Goal: Check status: Check status

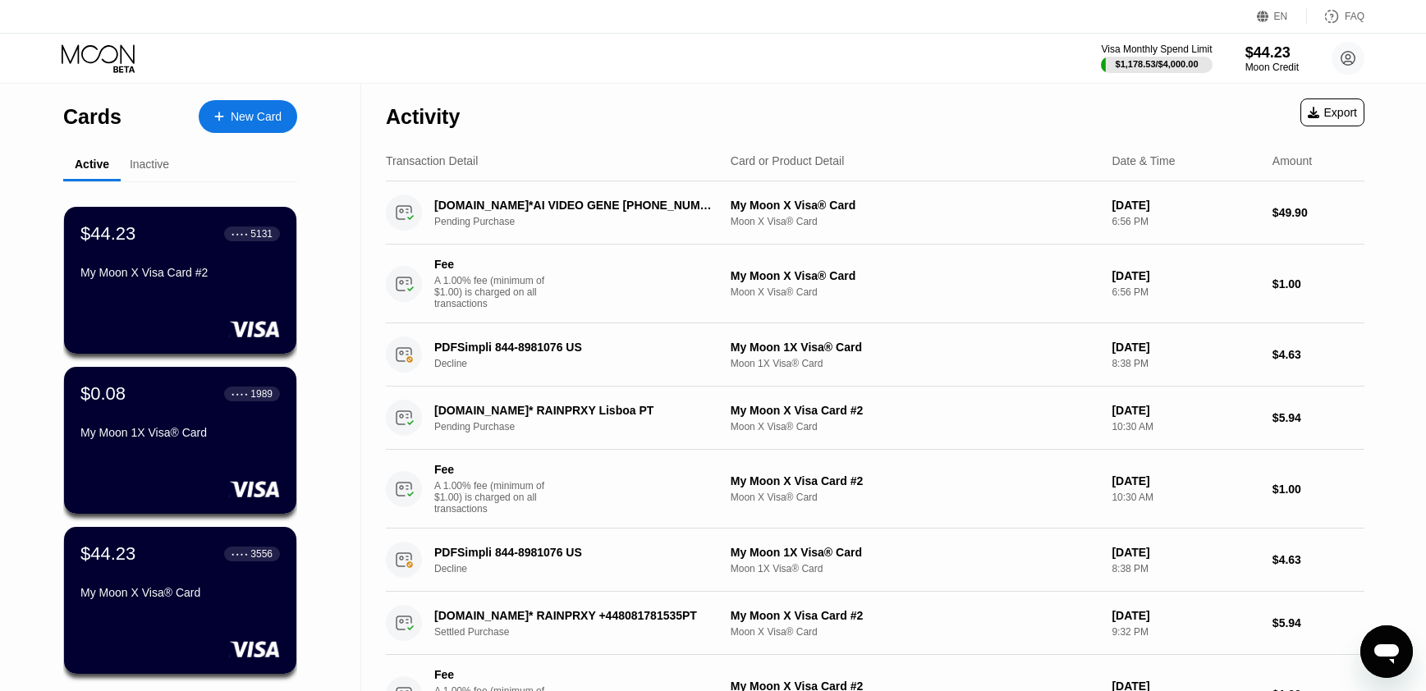
click at [203, 276] on div "My Moon X Visa Card #2" at bounding box center [179, 272] width 199 height 13
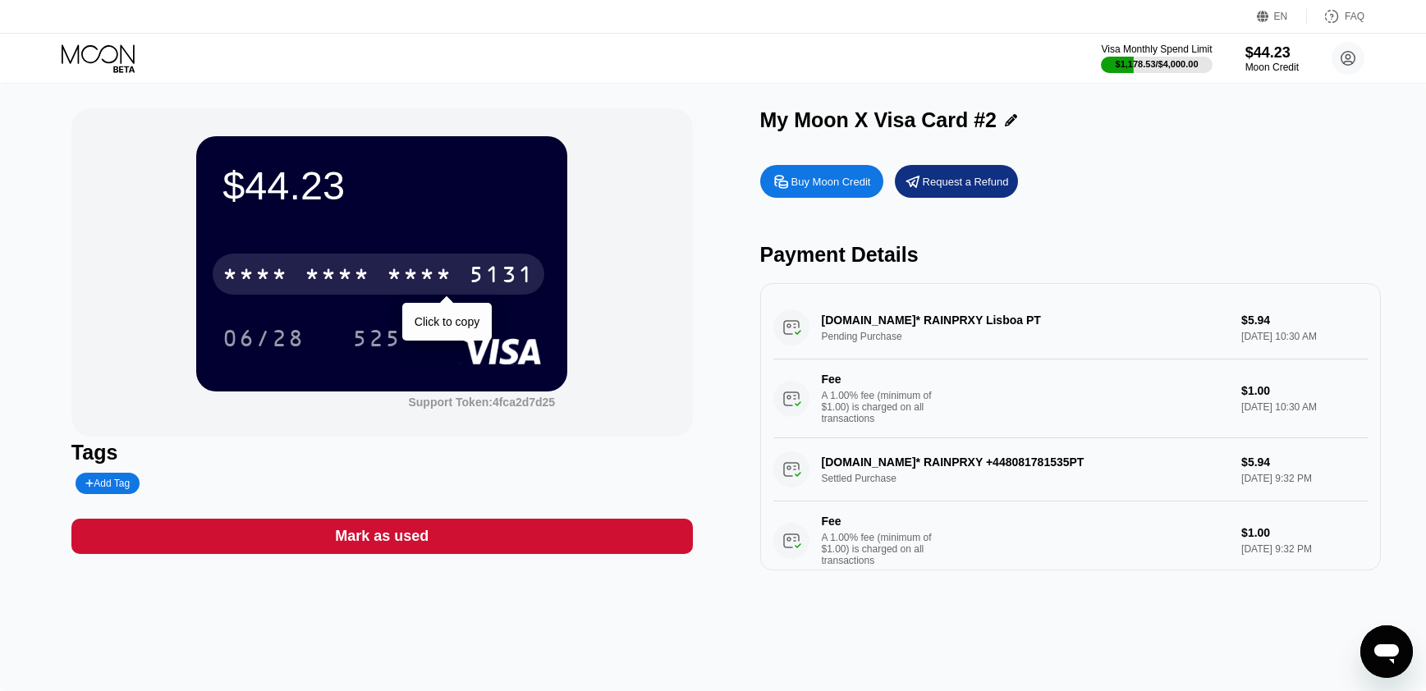
click at [474, 279] on div "5131" at bounding box center [502, 277] width 66 height 26
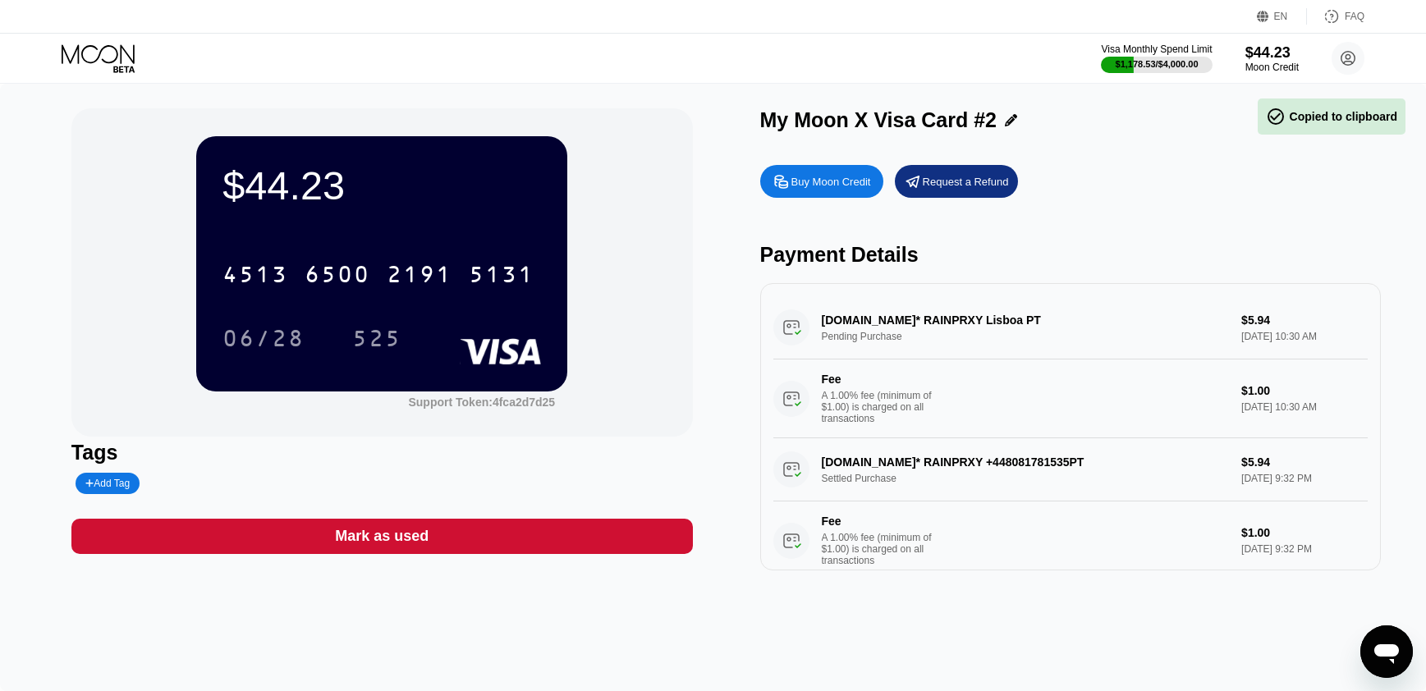
scroll to position [246, 0]
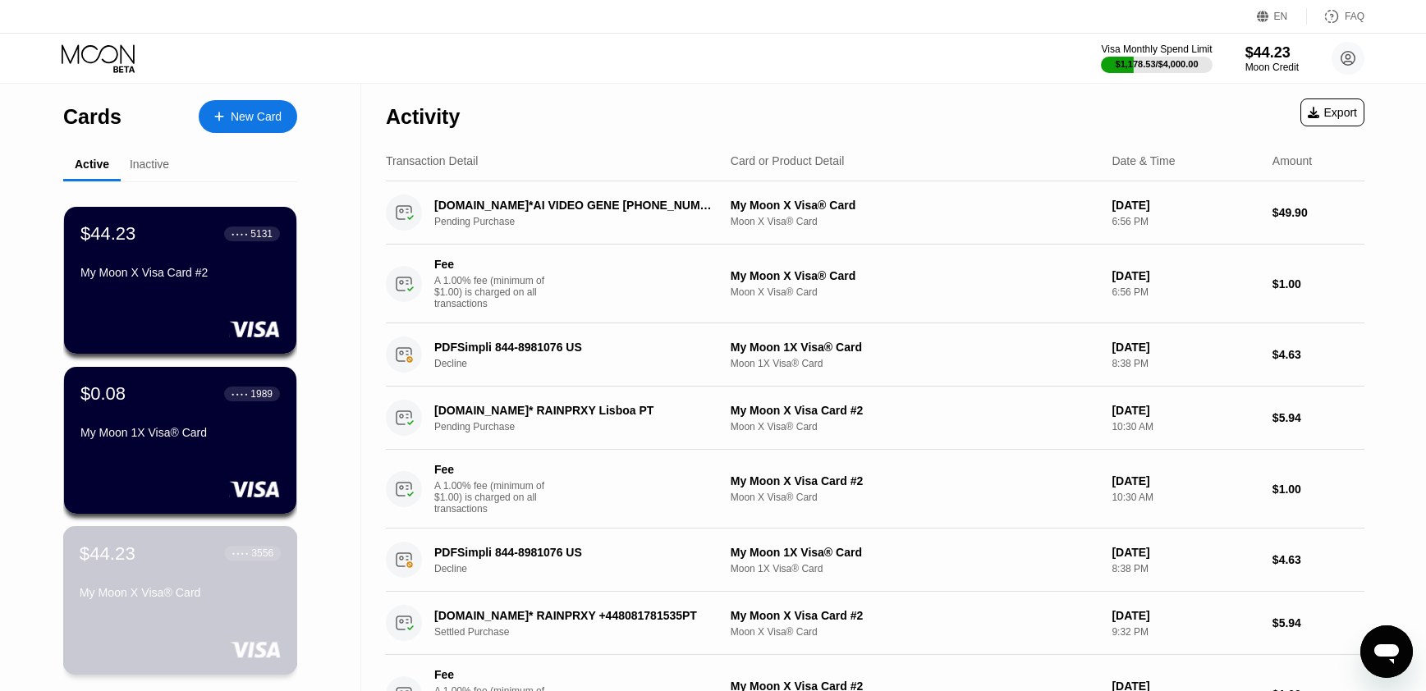
click at [205, 593] on div "My Moon X Visa® Card" at bounding box center [180, 592] width 201 height 13
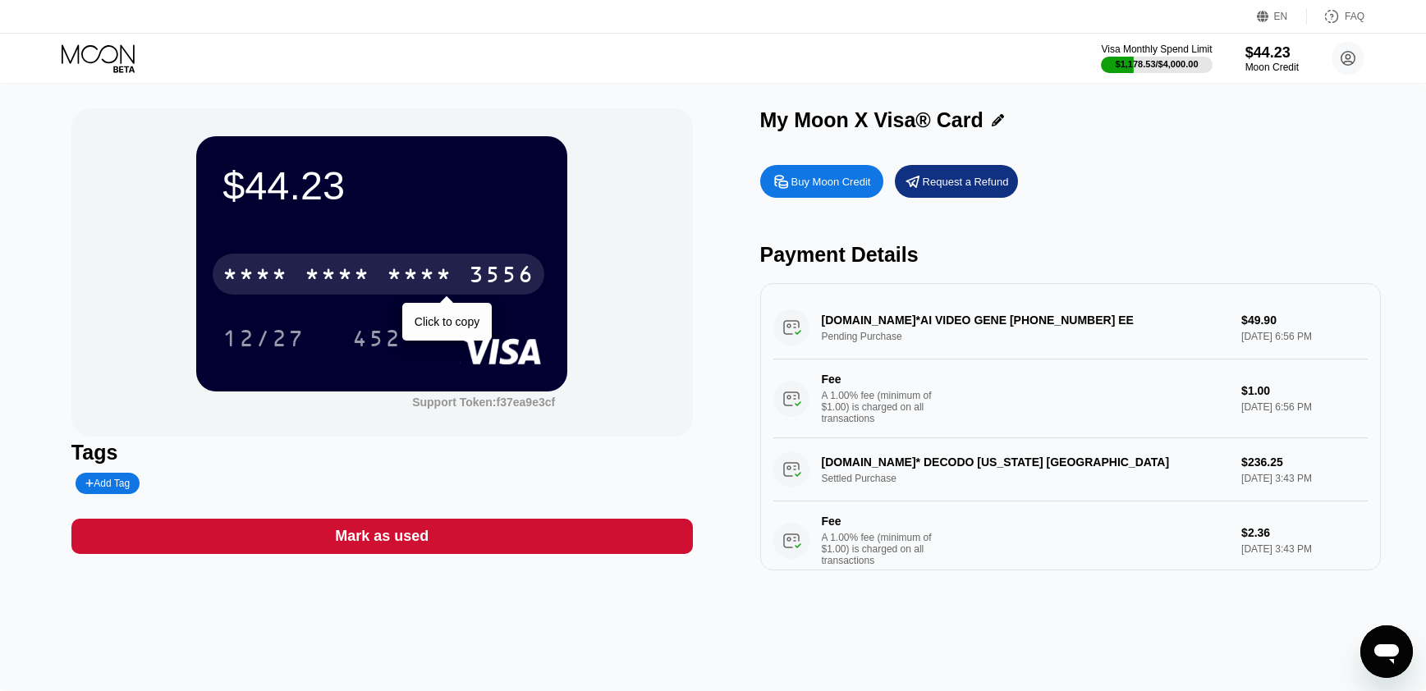
click at [427, 268] on div "* * * *" at bounding box center [420, 277] width 66 height 26
